Goal: Transaction & Acquisition: Book appointment/travel/reservation

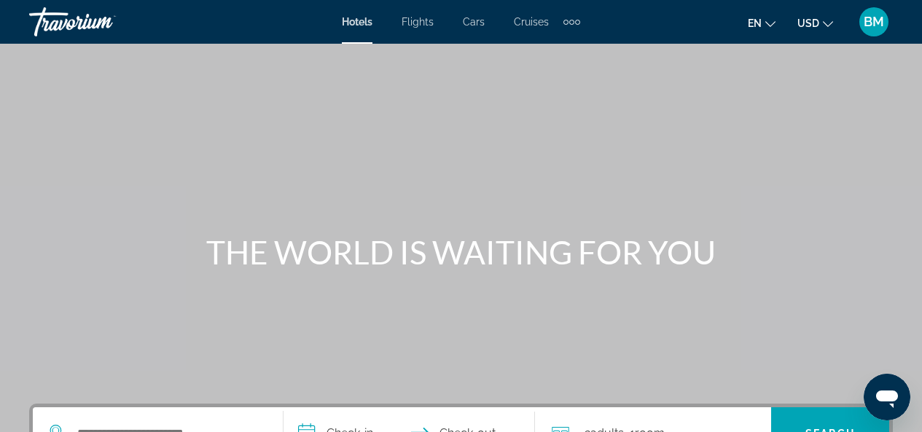
click at [359, 13] on div "Hotels Flights Cars Cruises Activities Hotels Flights Cars Cruises Activities" at bounding box center [461, 21] width 238 height 23
click at [364, 18] on span "Hotels" at bounding box center [357, 22] width 31 height 12
click at [361, 23] on span "Hotels" at bounding box center [357, 22] width 31 height 12
click at [354, 18] on span "Hotels" at bounding box center [357, 22] width 31 height 12
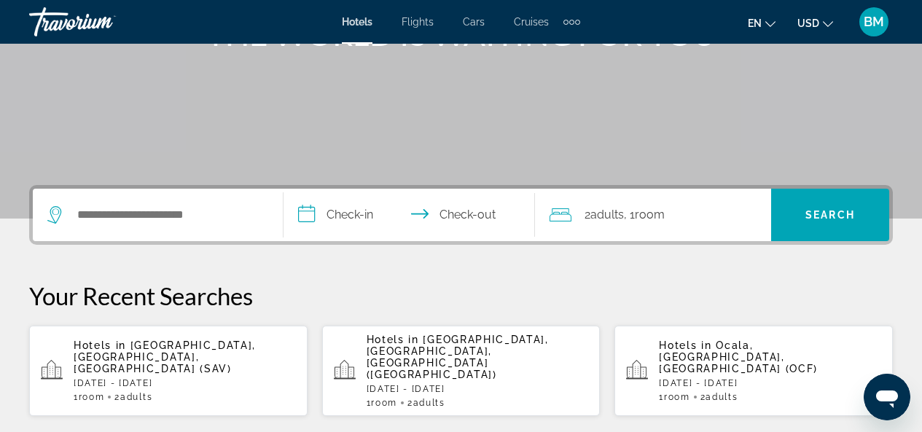
scroll to position [292, 0]
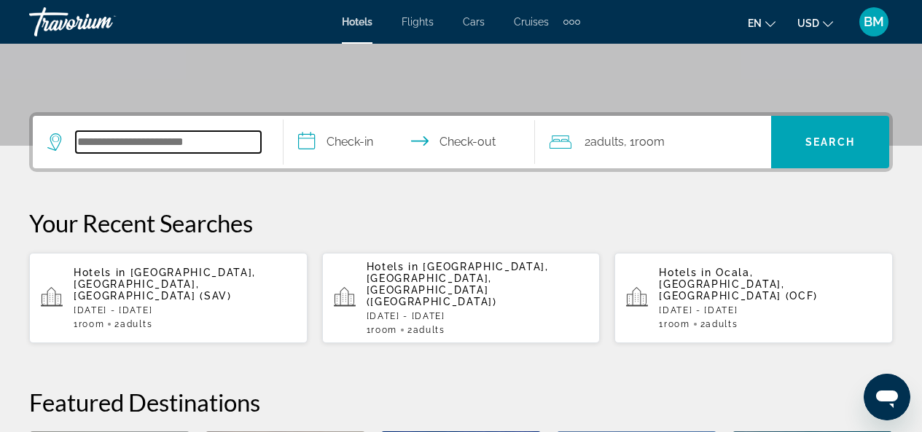
click at [203, 145] on input "Search widget" at bounding box center [168, 142] width 185 height 22
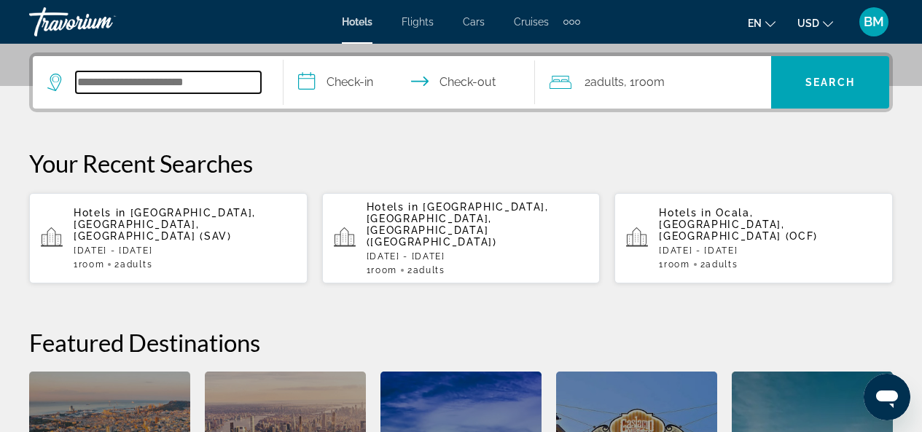
scroll to position [357, 0]
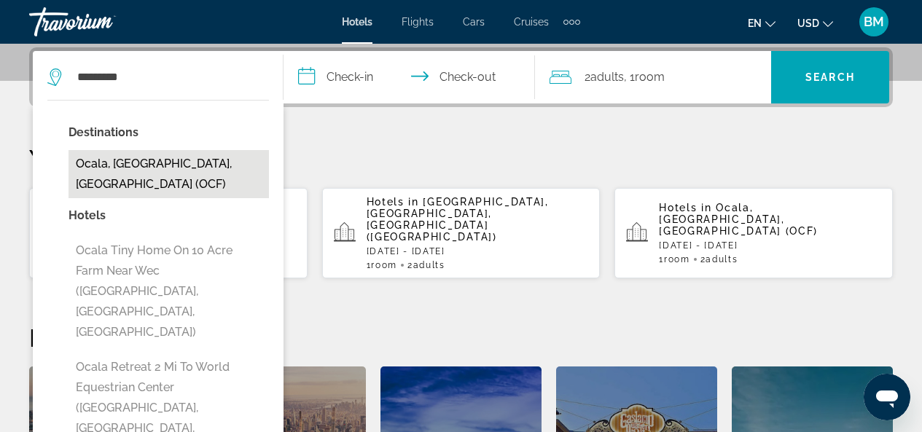
click at [195, 160] on button "Ocala, [GEOGRAPHIC_DATA], [GEOGRAPHIC_DATA] (OCF)" at bounding box center [169, 174] width 201 height 48
type input "**********"
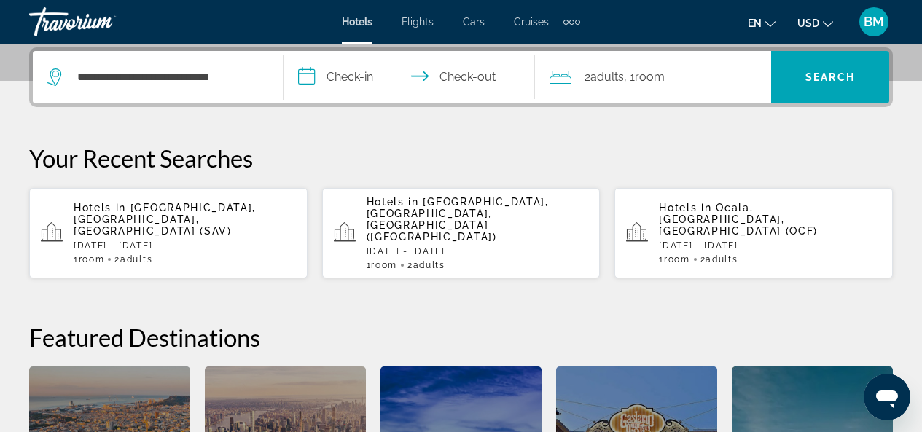
click at [367, 81] on input "**********" at bounding box center [412, 79] width 257 height 57
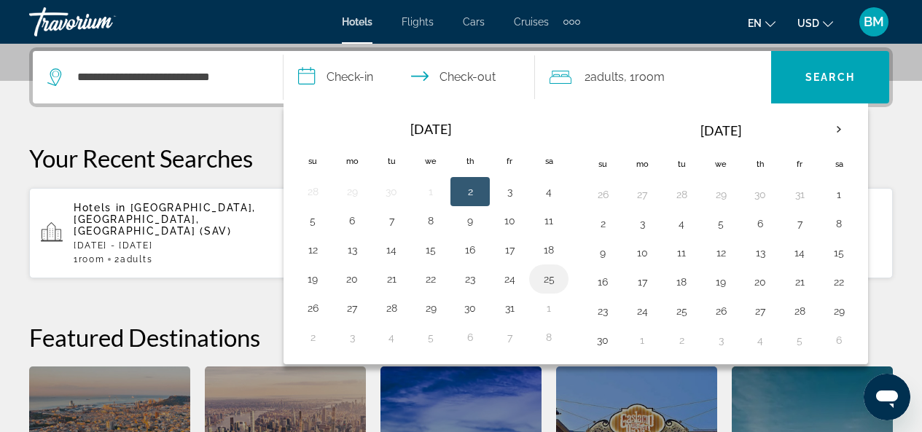
click at [540, 278] on button "25" at bounding box center [548, 279] width 23 height 20
click at [317, 309] on button "26" at bounding box center [312, 308] width 23 height 20
type input "**********"
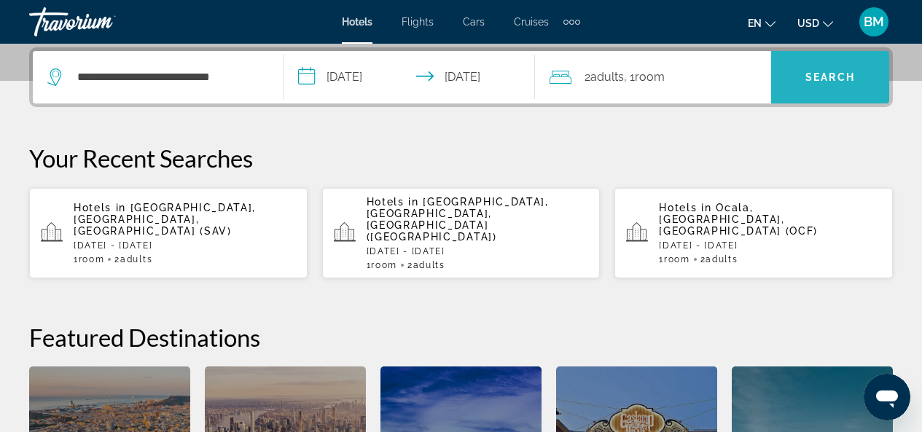
click at [820, 82] on span "Search" at bounding box center [831, 77] width 50 height 12
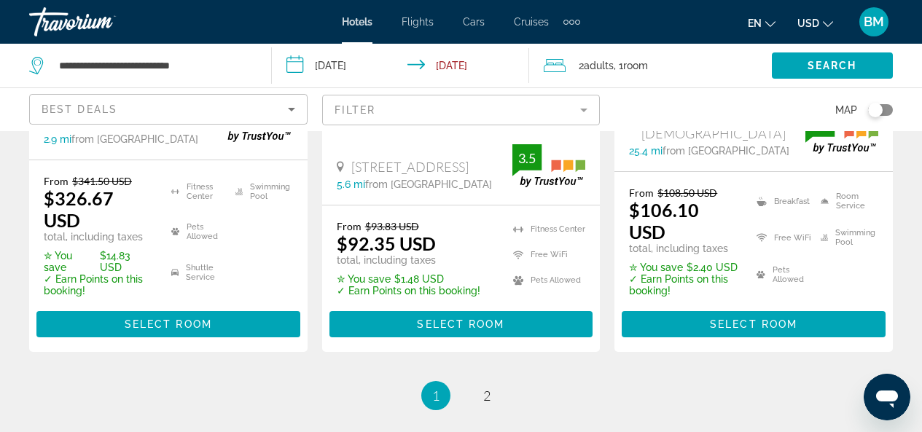
scroll to position [2261, 0]
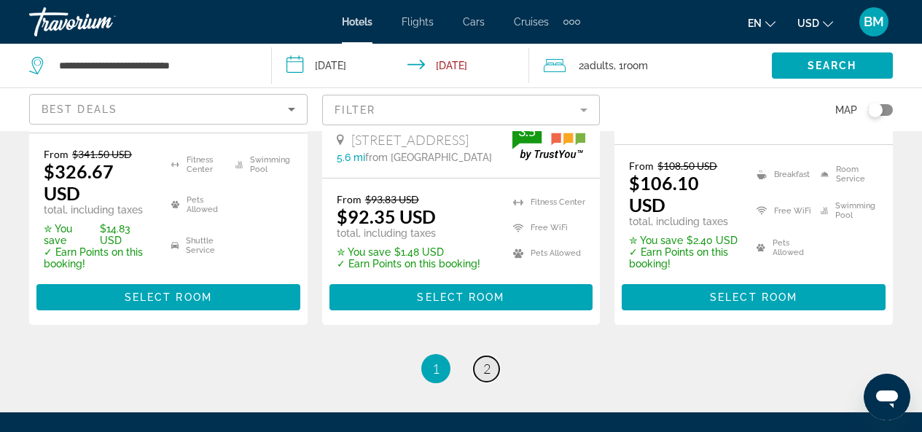
click at [486, 361] on span "2" at bounding box center [486, 369] width 7 height 16
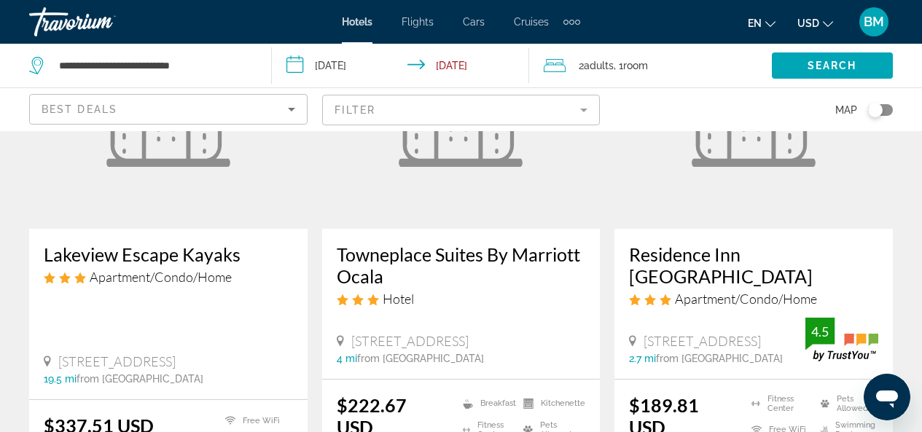
scroll to position [1385, 0]
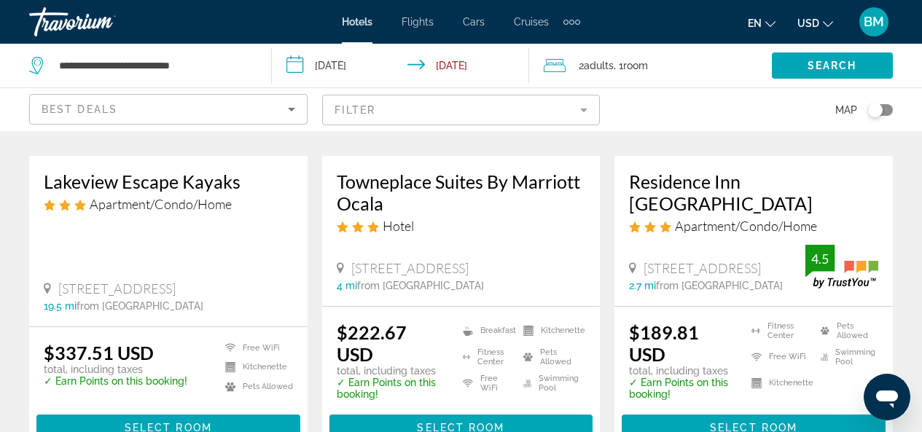
click at [766, 185] on h3 "Residence Inn [GEOGRAPHIC_DATA]" at bounding box center [753, 193] width 249 height 44
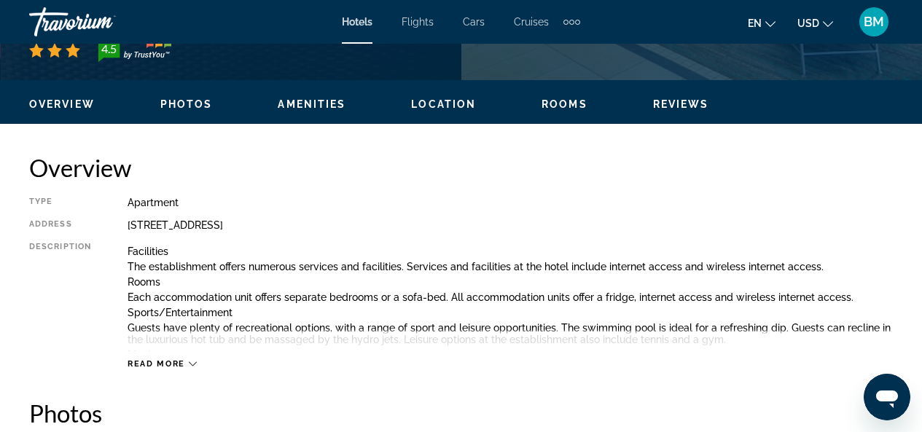
scroll to position [729, 0]
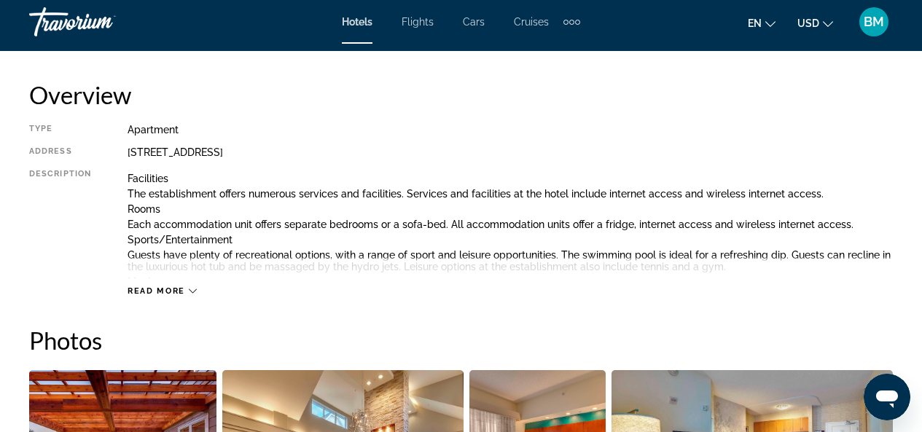
click at [141, 291] on span "Read more" at bounding box center [157, 291] width 58 height 9
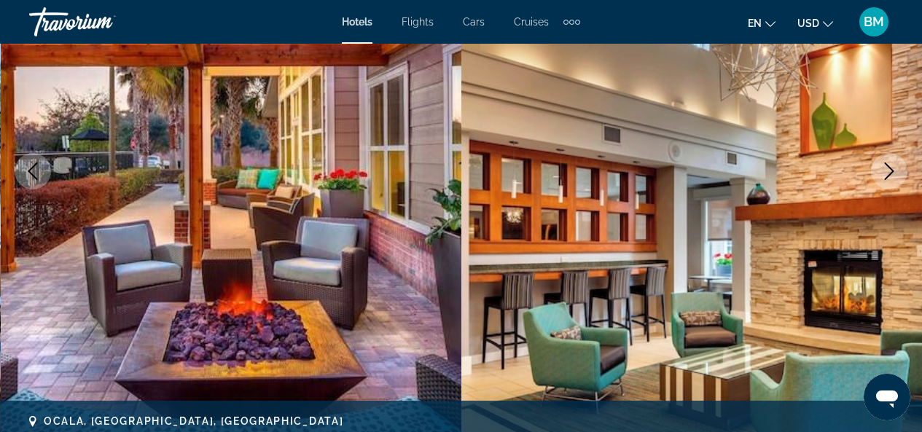
scroll to position [0, 0]
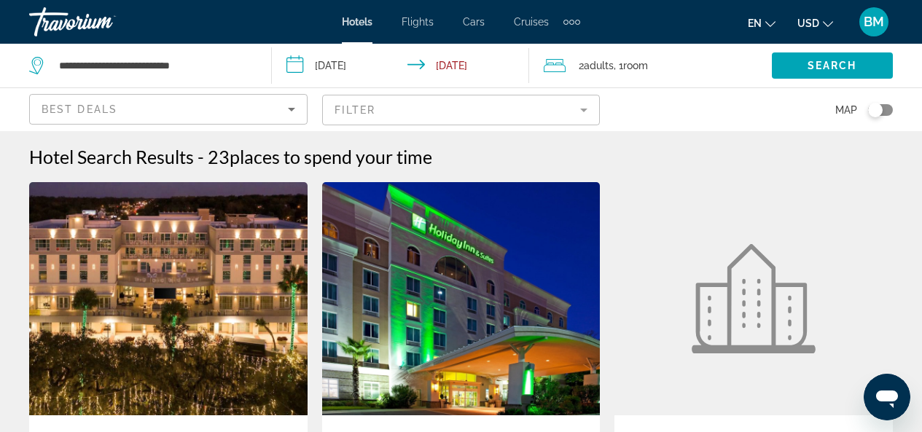
click at [143, 335] on img "Main content" at bounding box center [168, 298] width 279 height 233
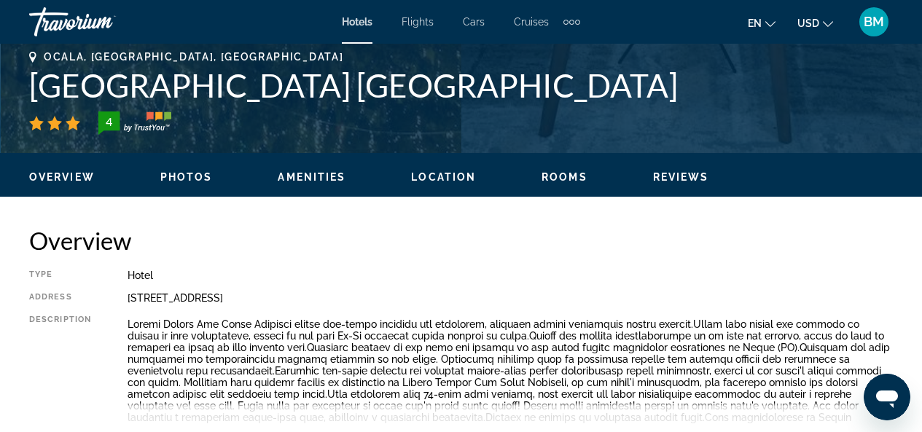
scroll to position [656, 0]
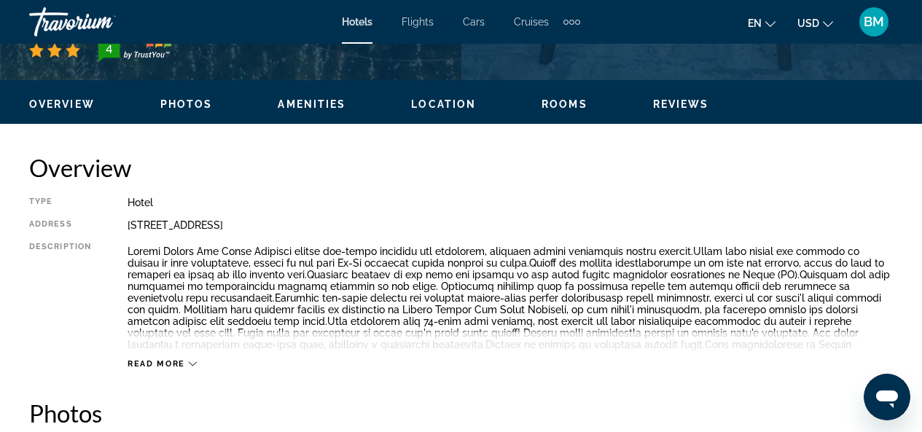
click at [139, 365] on span "Read more" at bounding box center [157, 363] width 58 height 9
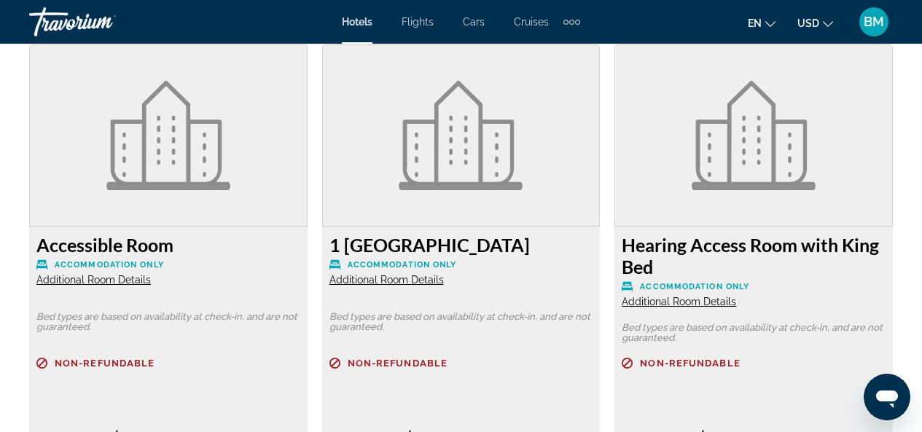
scroll to position [2552, 0]
